Goal: Information Seeking & Learning: Learn about a topic

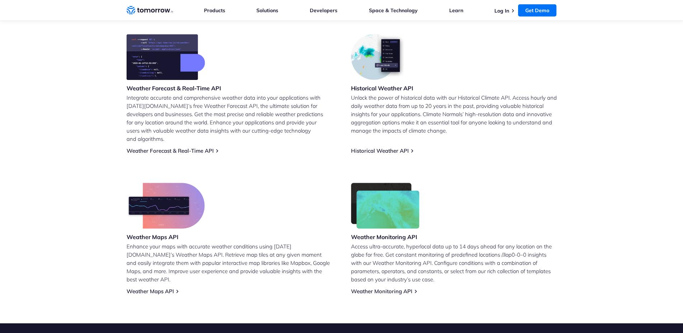
scroll to position [323, 0]
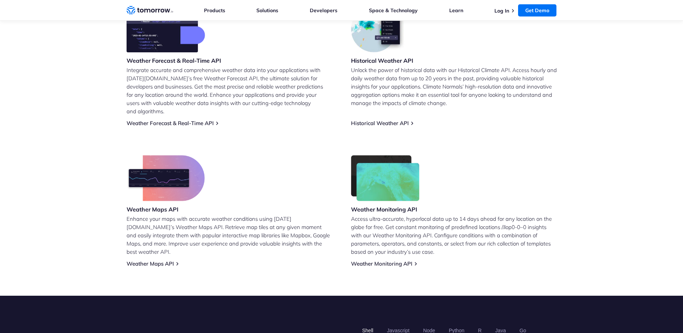
click at [378, 85] on p "Unlock the power of historical data with our Historical Climate API. Access hou…" at bounding box center [454, 86] width 206 height 41
click at [379, 120] on link "Historical Weather API" at bounding box center [380, 123] width 58 height 7
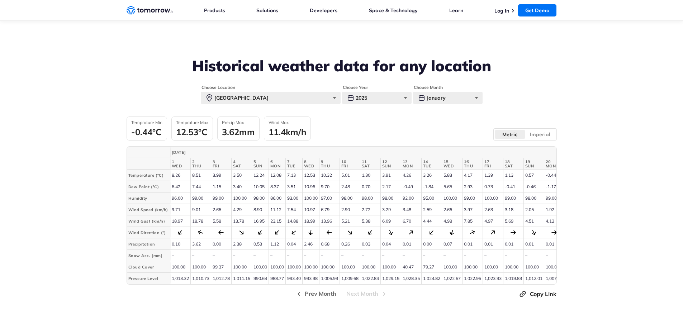
scroll to position [1578, 0]
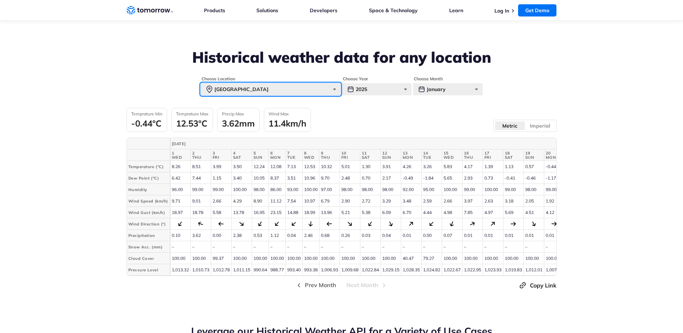
click at [243, 94] on div "[GEOGRAPHIC_DATA]" at bounding box center [271, 89] width 140 height 12
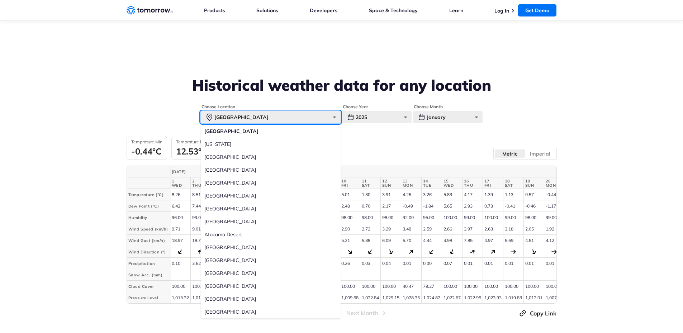
scroll to position [1542, 0]
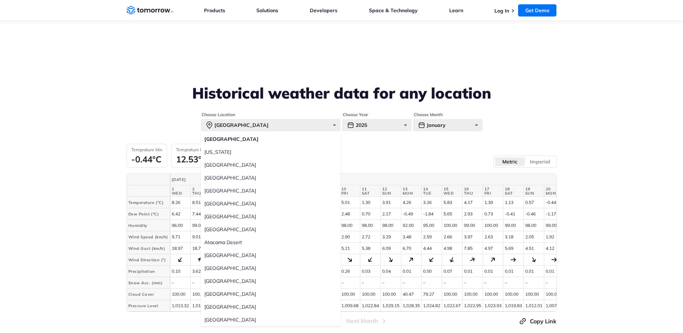
drag, startPoint x: 233, startPoint y: 291, endPoint x: 439, endPoint y: 133, distance: 259.8
click at [442, 127] on form "Choose Location [GEOGRAPHIC_DATA] [GEOGRAPHIC_DATA] [US_STATE] [GEOGRAPHIC_DATA…" at bounding box center [342, 121] width 430 height 19
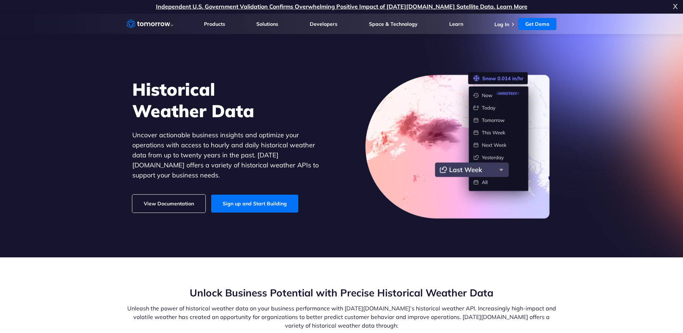
scroll to position [0, 0]
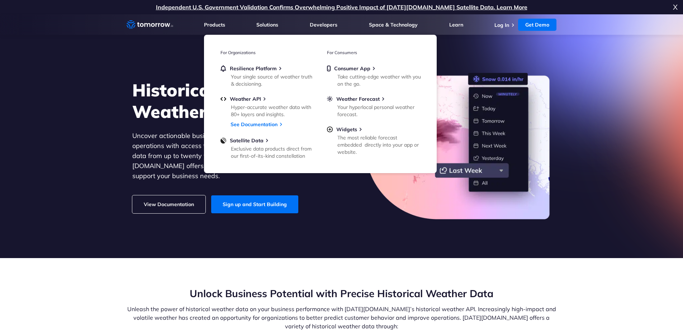
click at [195, 71] on div "Historical Weather Data Uncover actionable business insights and optimize your …" at bounding box center [342, 146] width 442 height 167
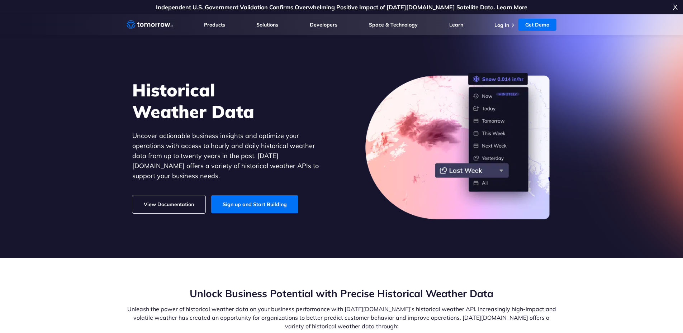
click at [342, 326] on p "Unleash the power of historical weather data on your business performance with …" at bounding box center [342, 318] width 430 height 26
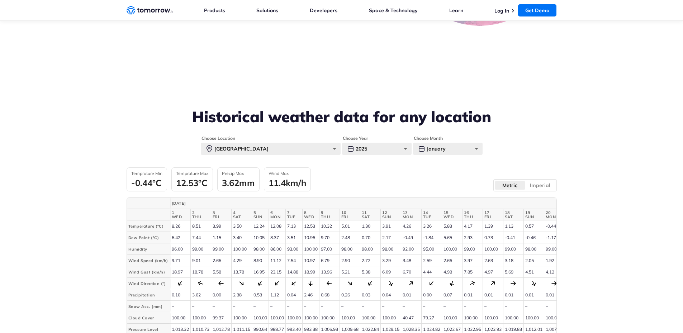
scroll to position [1542, 0]
